Goal: Information Seeking & Learning: Learn about a topic

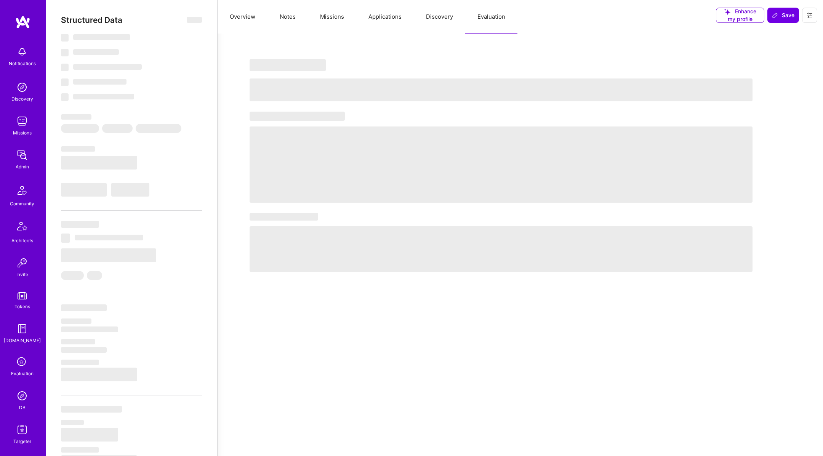
select select "Not Available"
select select "1 Month"
select select "Verified"
select select "UA"
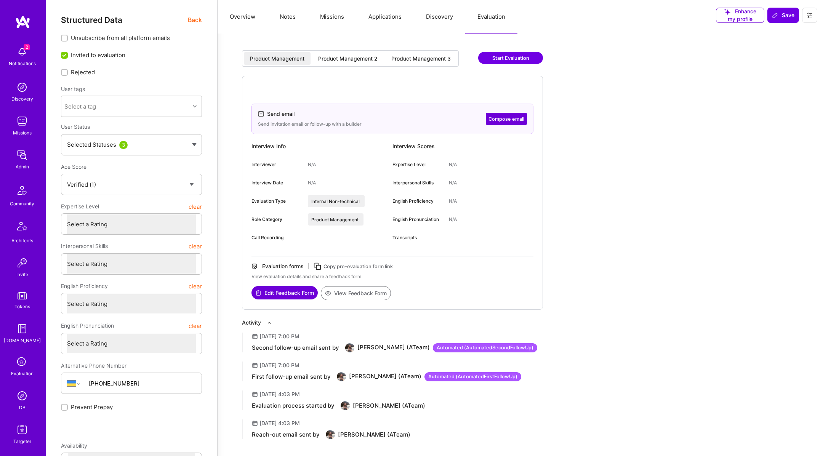
click at [349, 50] on div "Product Management Product Management 2 Product Management 3 Start Evaluation S…" at bounding box center [501, 261] width 548 height 436
click at [349, 55] on div "Product Management 2" at bounding box center [347, 59] width 59 height 8
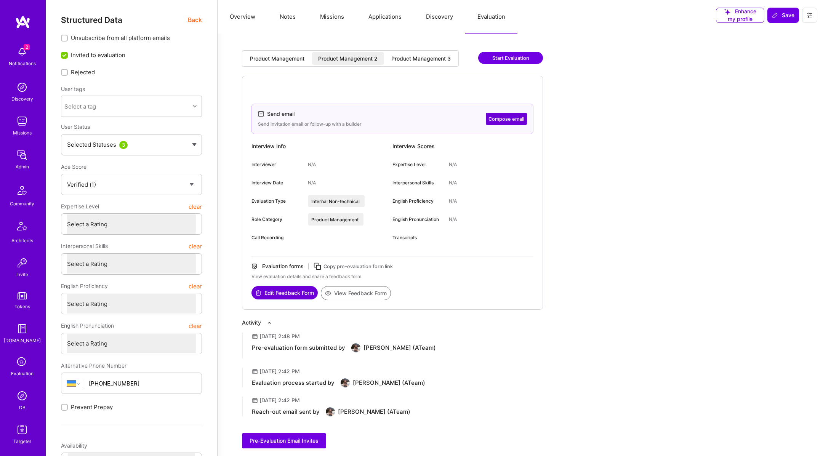
click at [313, 267] on icon at bounding box center [317, 266] width 9 height 9
click at [318, 265] on icon at bounding box center [317, 266] width 9 height 9
click at [279, 62] on div "Product Management" at bounding box center [277, 59] width 54 height 8
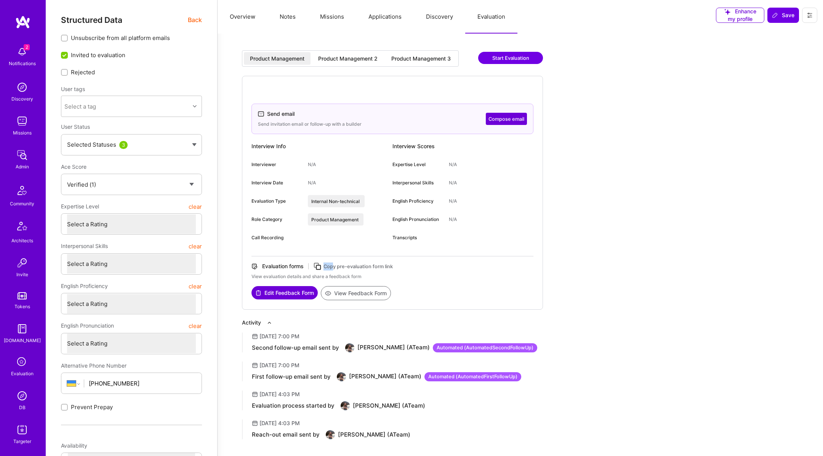
drag, startPoint x: 393, startPoint y: 261, endPoint x: 332, endPoint y: 261, distance: 60.9
click at [332, 262] on div "Evaluation forms Copy pre-evaluation form link" at bounding box center [392, 266] width 282 height 8
drag, startPoint x: 394, startPoint y: 264, endPoint x: 324, endPoint y: 266, distance: 70.1
click at [324, 266] on div "Evaluation forms Copy pre-evaluation form link" at bounding box center [392, 266] width 282 height 8
copy div "Copy pre-evaluation form link"
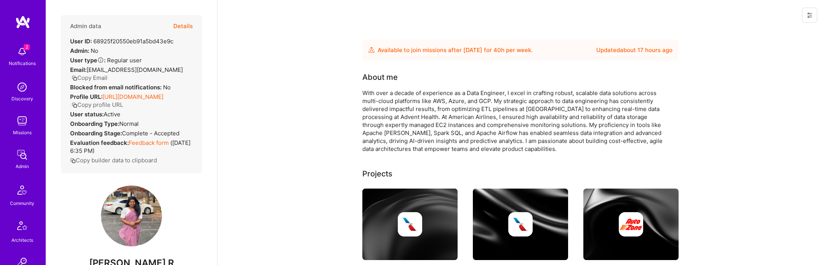
click at [186, 25] on button "Details" at bounding box center [182, 26] width 19 height 22
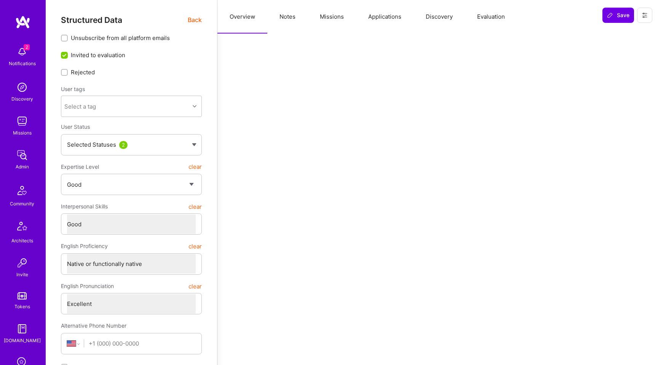
select select "4"
select select "7"
select select "US"
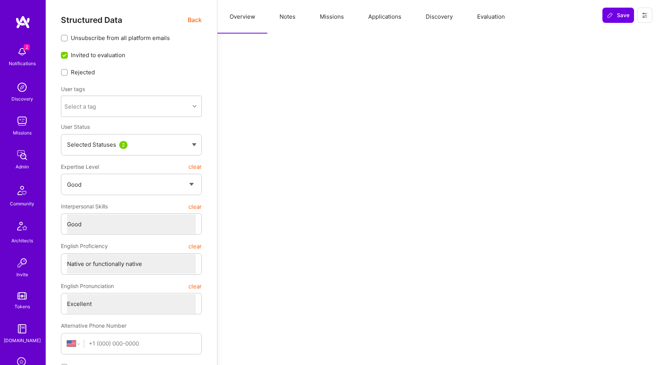
select select "Right Now"
click at [491, 16] on button "Evaluation" at bounding box center [491, 17] width 52 height 34
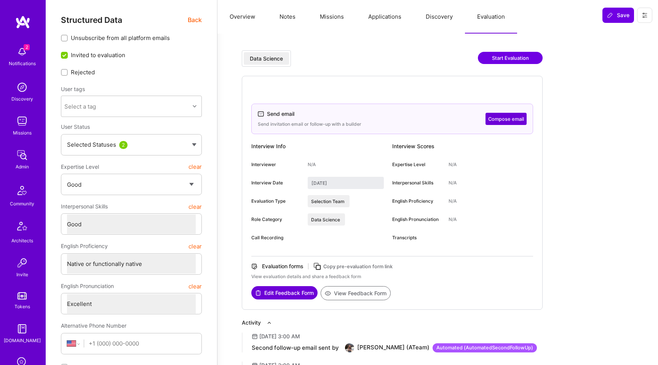
scroll to position [251, 0]
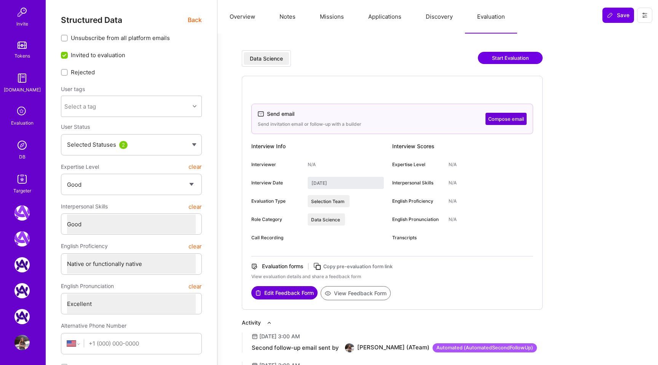
click at [197, 21] on span "Back" at bounding box center [195, 20] width 14 height 10
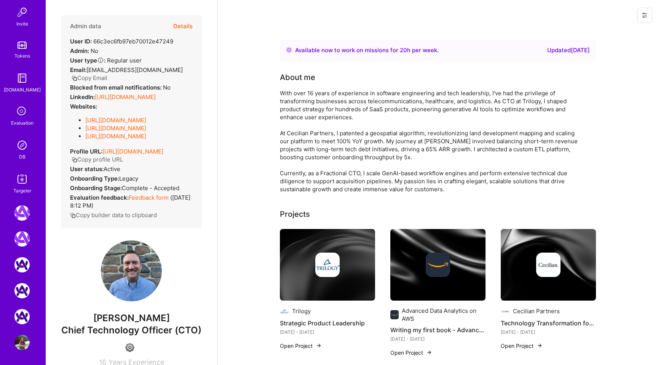
click at [644, 20] on button at bounding box center [644, 15] width 15 height 15
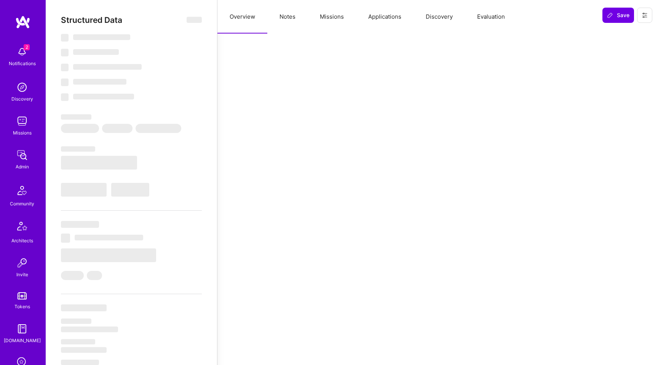
scroll to position [251, 0]
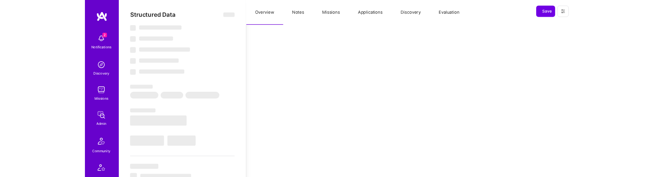
scroll to position [377, 0]
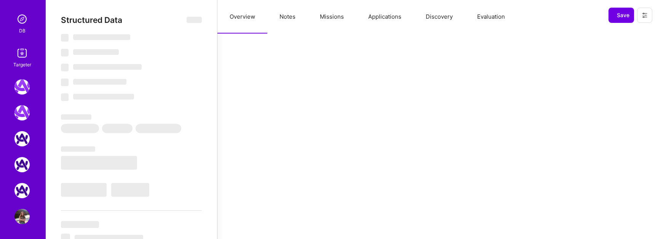
click at [487, 12] on button "Evaluation" at bounding box center [491, 17] width 52 height 34
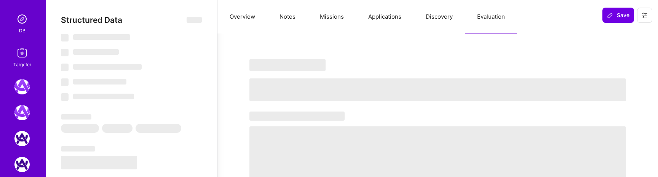
click at [441, 15] on button "Discovery" at bounding box center [439, 17] width 51 height 34
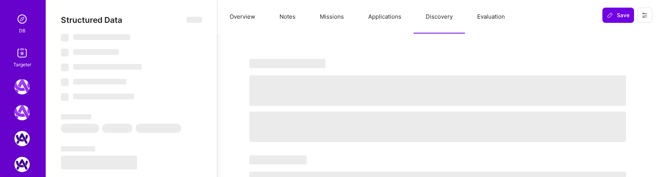
click at [491, 15] on button "Evaluation" at bounding box center [491, 17] width 52 height 34
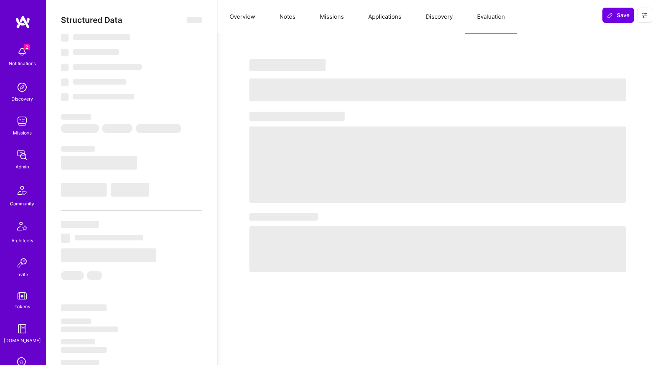
select select "Future Date"
select select "5"
select select "7"
select select "6"
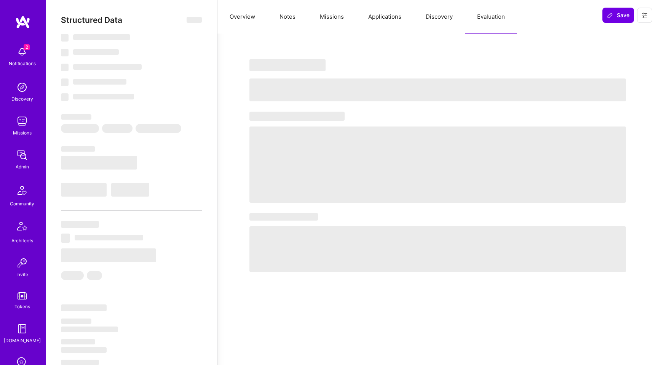
select select "US"
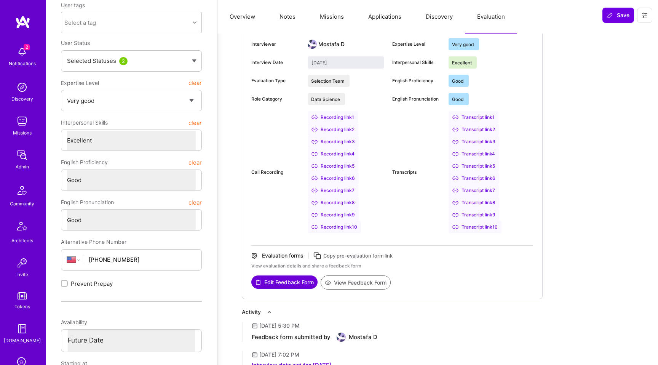
scroll to position [83, 0]
click at [347, 118] on div "Recording link 1" at bounding box center [333, 118] width 50 height 12
click at [471, 119] on div "Transcript link 1" at bounding box center [474, 118] width 50 height 12
click at [482, 128] on div "Transcript link 2" at bounding box center [474, 130] width 50 height 12
click at [345, 168] on div "Recording link 5" at bounding box center [333, 167] width 51 height 12
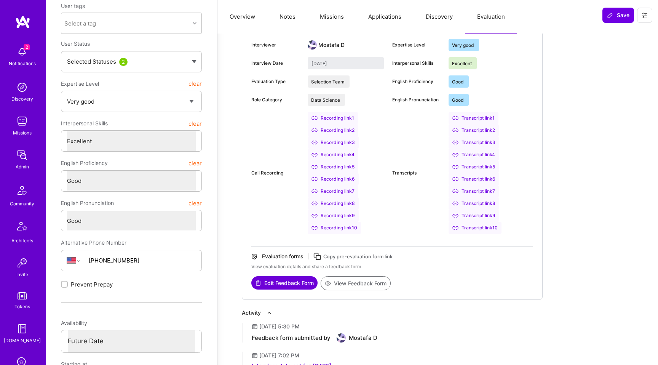
click at [348, 227] on div "Recording link 10" at bounding box center [334, 228] width 53 height 12
click at [491, 230] on div "Transcript link 10" at bounding box center [475, 228] width 53 height 12
click at [485, 216] on div "Transcript link 9" at bounding box center [474, 215] width 51 height 12
click at [484, 225] on div "Transcript link 10" at bounding box center [475, 228] width 53 height 12
click at [486, 166] on div "Transcript link 5" at bounding box center [474, 167] width 50 height 12
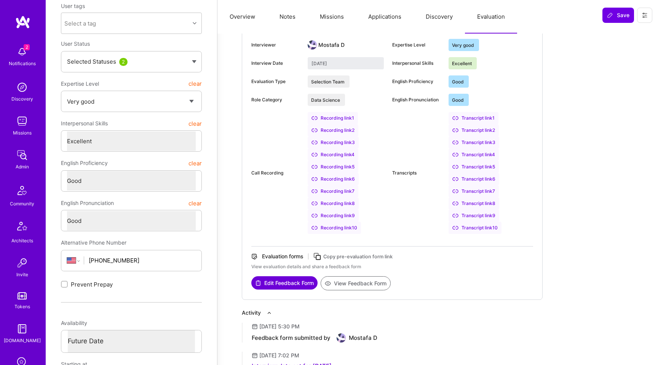
scroll to position [0, 0]
